Goal: Communication & Community: Answer question/provide support

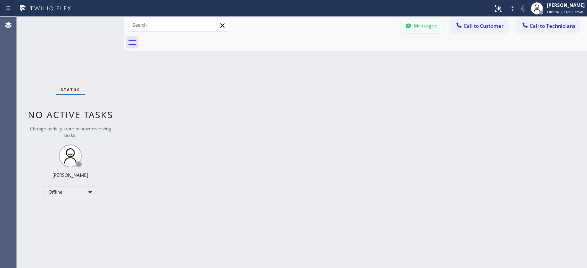
click at [419, 26] on button "Messages" at bounding box center [421, 26] width 42 height 15
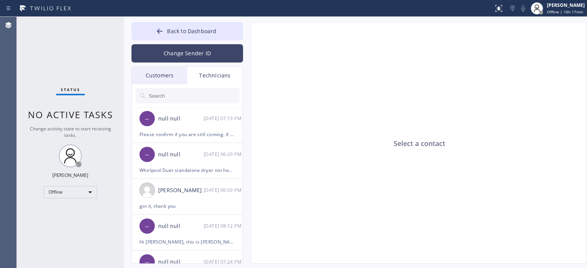
click at [206, 49] on button "Change Sender ID" at bounding box center [187, 53] width 112 height 18
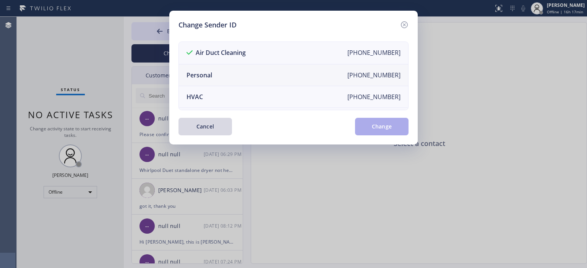
click at [234, 73] on li "Personal [PHONE_NUMBER]" at bounding box center [293, 76] width 229 height 22
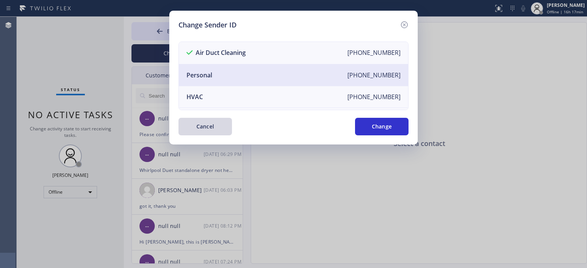
drag, startPoint x: 377, startPoint y: 128, endPoint x: 359, endPoint y: 124, distance: 18.9
click at [378, 128] on button "Change" at bounding box center [381, 127] width 53 height 18
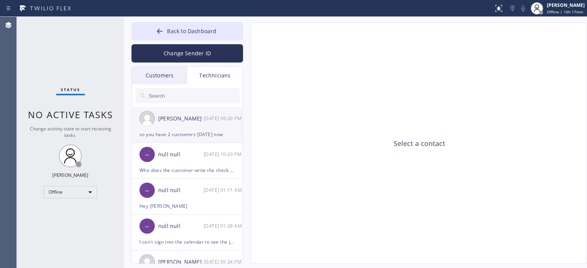
click at [205, 123] on div "09/23 09:20 PM" at bounding box center [224, 118] width 40 height 9
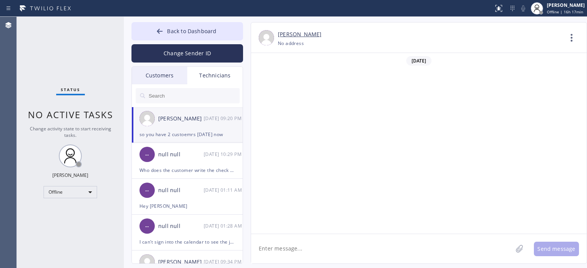
scroll to position [45076, 0]
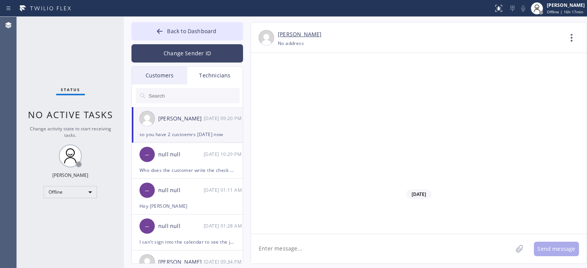
click at [180, 49] on button "Change Sender ID" at bounding box center [187, 53] width 112 height 18
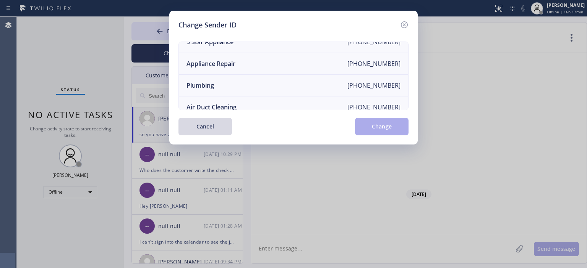
scroll to position [89, 0]
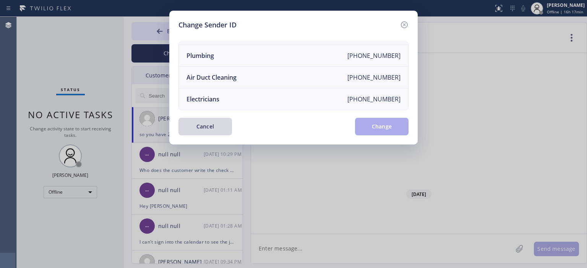
click at [335, 74] on li "Air Duct Cleaning +18006865038" at bounding box center [293, 78] width 229 height 22
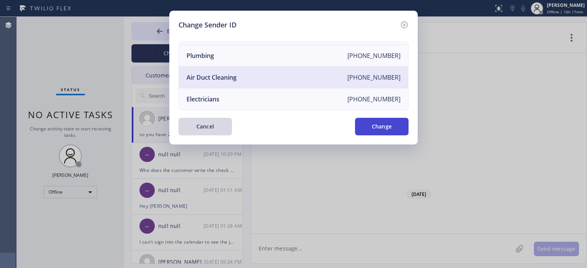
click at [376, 127] on button "Change" at bounding box center [381, 127] width 53 height 18
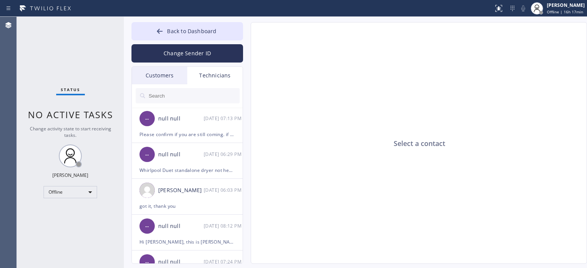
click at [153, 71] on div "Customers" at bounding box center [159, 76] width 55 height 18
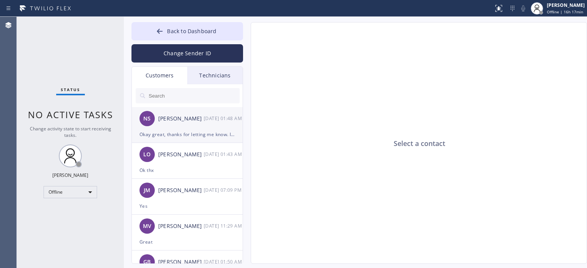
click at [192, 119] on div "Nora Scheinberg" at bounding box center [180, 119] width 45 height 9
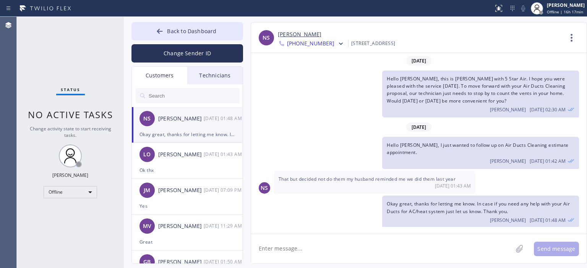
scroll to position [0, 0]
click at [190, 148] on div "LO Lori O'Hern 09/24 01:43 AM" at bounding box center [188, 154] width 112 height 23
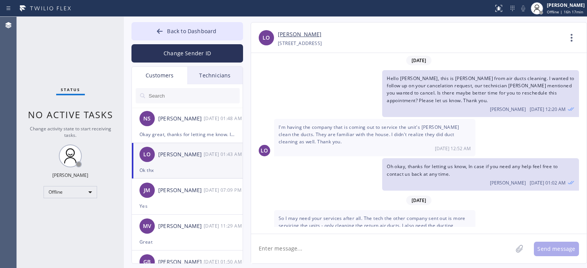
scroll to position [72, 0]
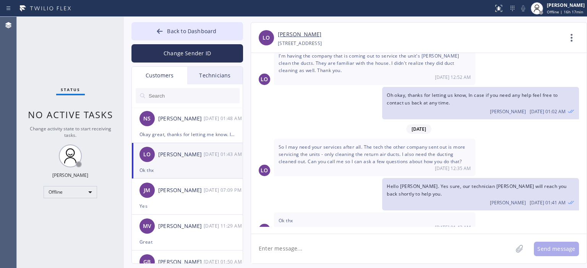
click at [319, 247] on textarea at bounding box center [381, 249] width 261 height 29
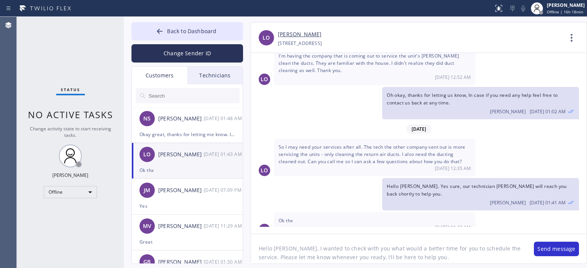
click at [319, 247] on textarea "Hello Nora, I wanted to check with you what would a better time for you to sche…" at bounding box center [388, 249] width 275 height 29
click at [325, 253] on textarea "Hello Nora, I wanted to check with you what would a better time for you to sche…" at bounding box center [388, 249] width 275 height 29
type textarea "Hello Nora, I wanted to check with you what would a better time for you to sche…"
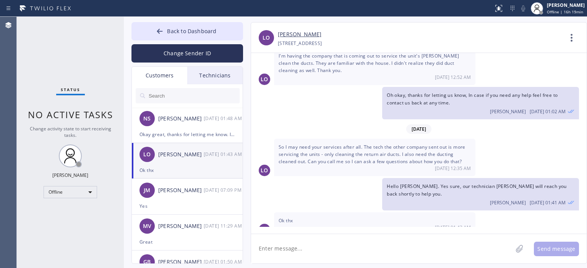
paste textarea "Hello Nora, I wanted to check with you what would a better time for you to sche…"
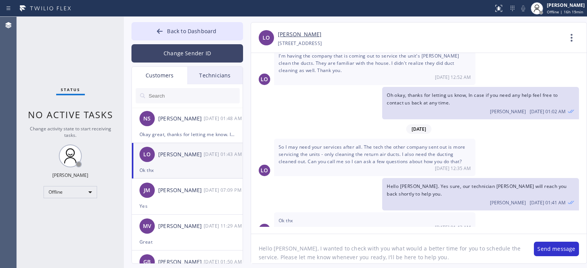
click at [191, 55] on button "Change Sender ID" at bounding box center [187, 53] width 112 height 18
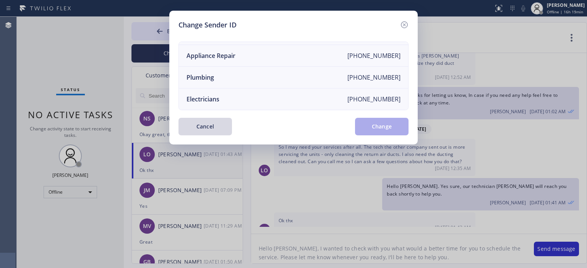
scroll to position [0, 0]
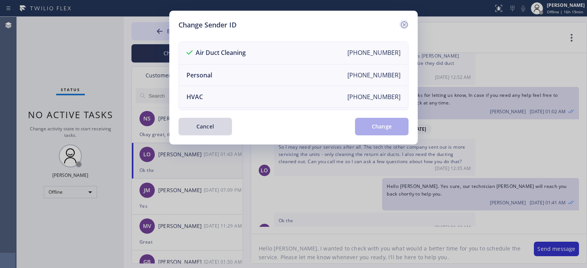
click at [407, 25] on icon at bounding box center [404, 24] width 7 height 7
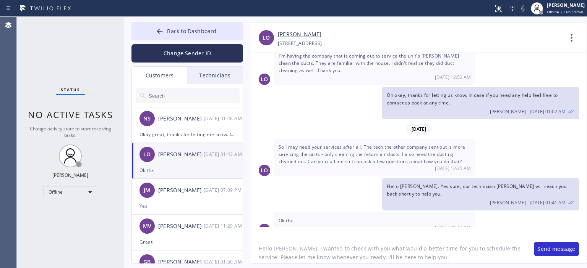
click at [284, 251] on textarea "Hello Nora, I wanted to check with you what would a better time for you to sche…" at bounding box center [388, 249] width 275 height 29
type textarea "Hello Lori, I wanted to check with you what would a better time for you to sche…"
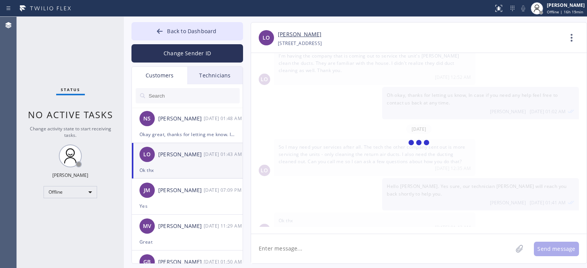
scroll to position [113, 0]
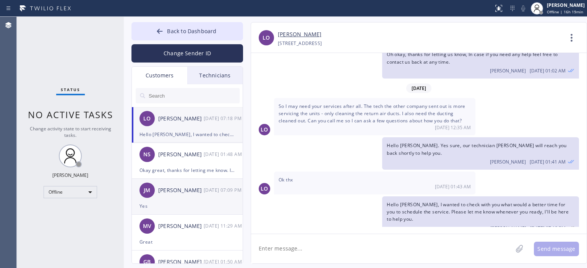
click at [198, 196] on div "JM Julissa Myles 09/23 07:09 PM" at bounding box center [188, 190] width 112 height 23
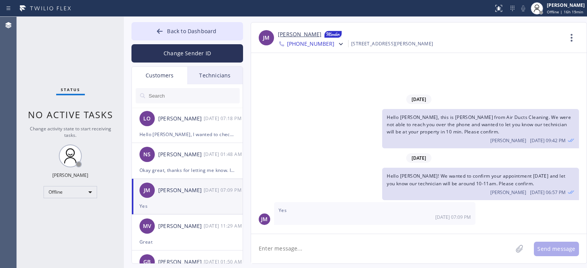
scroll to position [0, 0]
